Goal: Task Accomplishment & Management: Use online tool/utility

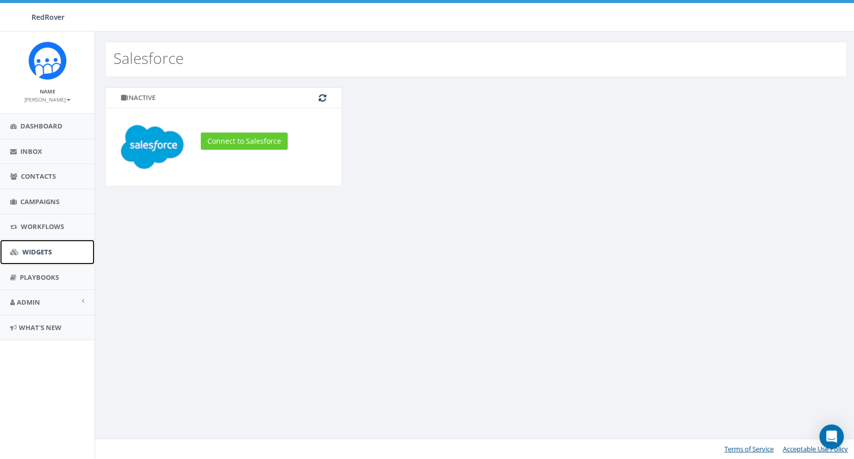
click at [41, 253] on span "Widgets" at bounding box center [36, 251] width 29 height 9
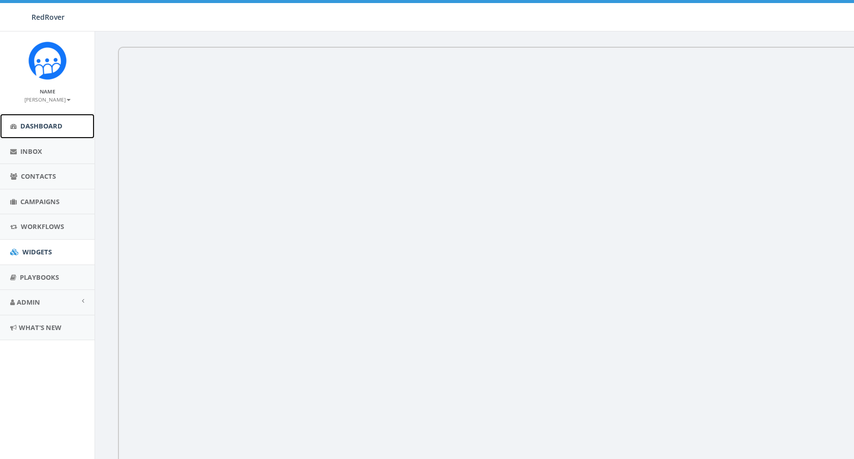
click at [35, 126] on span "Dashboard" at bounding box center [41, 125] width 42 height 9
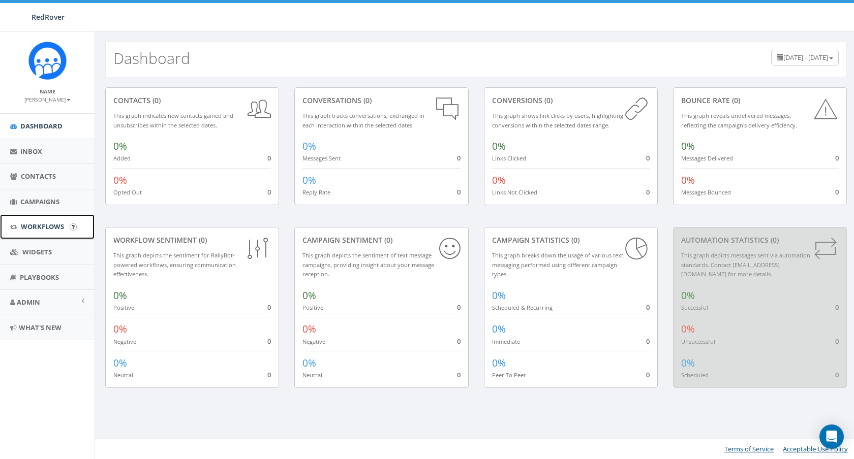
click at [33, 231] on span "Workflows" at bounding box center [42, 226] width 43 height 9
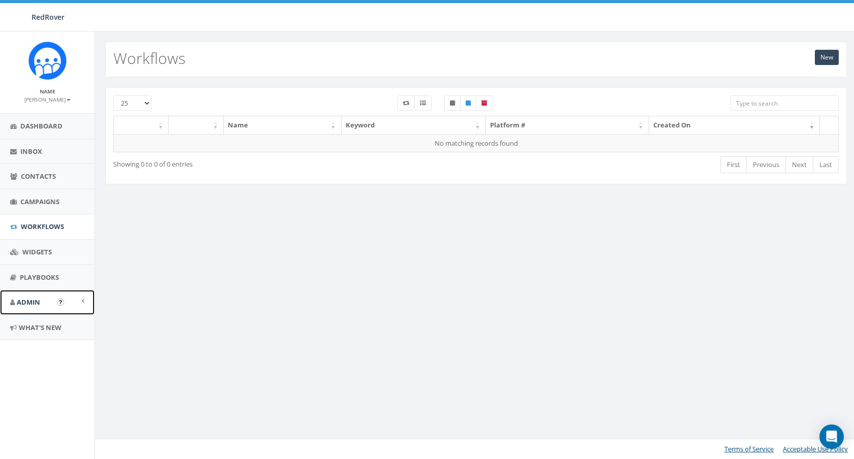
click at [40, 302] on span "Admin" at bounding box center [28, 302] width 23 height 9
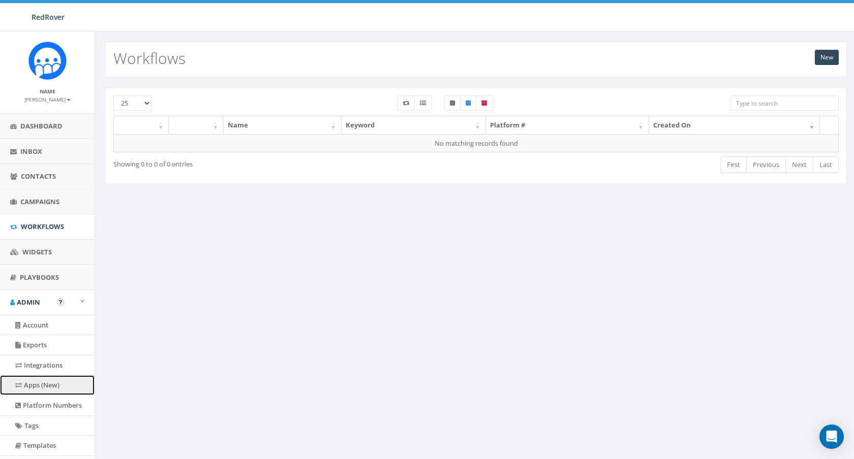
click at [38, 388] on link "Apps (New)" at bounding box center [47, 386] width 95 height 20
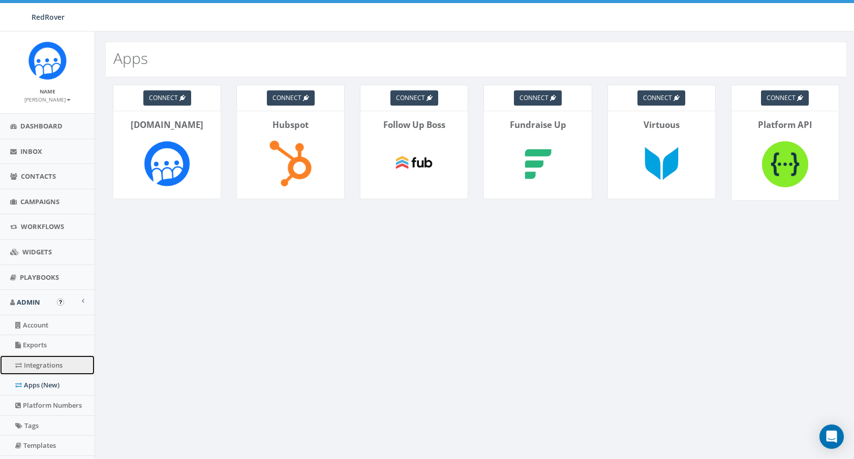
click at [41, 365] on link "Integrations" at bounding box center [47, 366] width 95 height 20
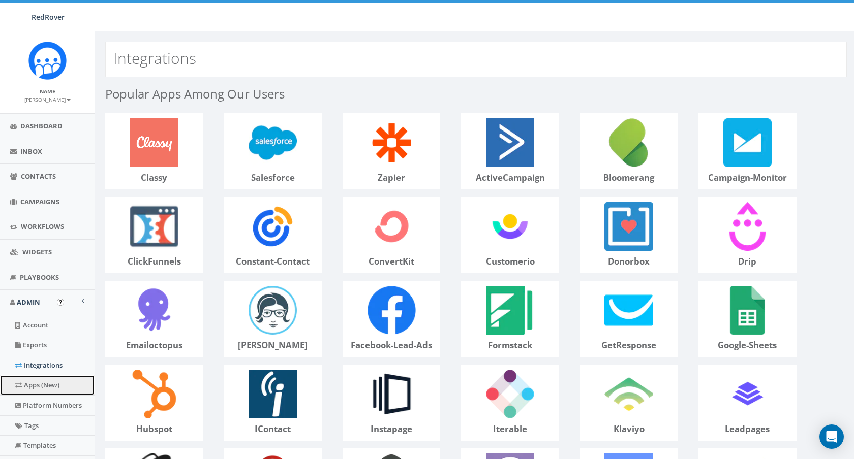
click at [40, 384] on link "Apps (New)" at bounding box center [47, 386] width 95 height 20
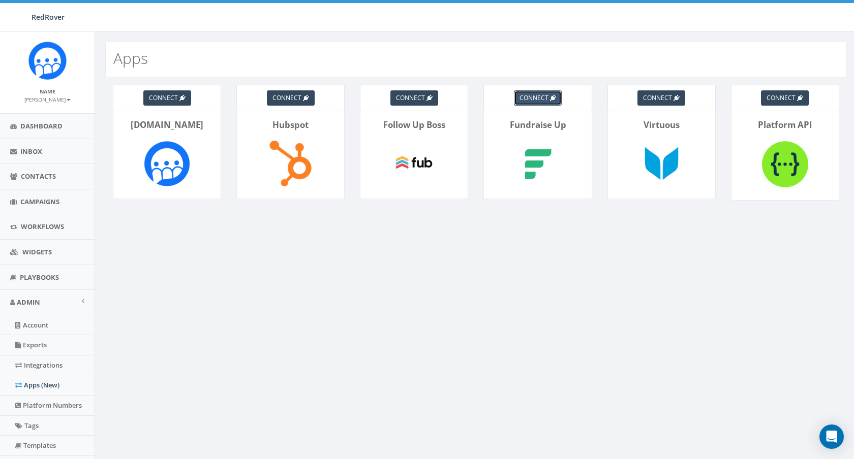
click at [543, 93] on link "connect" at bounding box center [538, 97] width 48 height 15
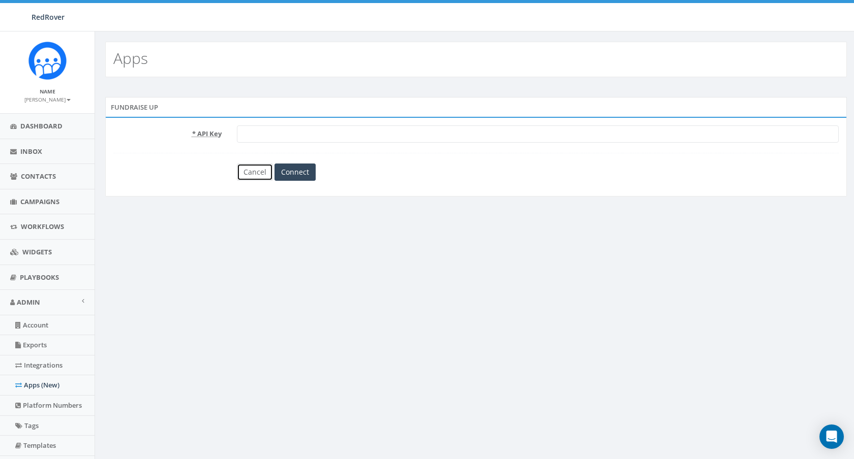
click at [246, 168] on link "Cancel" at bounding box center [255, 172] width 36 height 17
